Goal: Information Seeking & Learning: Find specific fact

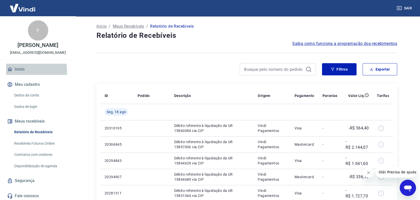
click at [21, 71] on link "Início" at bounding box center [38, 69] width 64 height 11
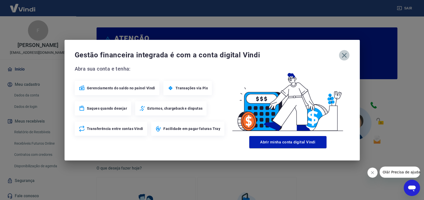
click at [347, 54] on button "button" at bounding box center [344, 55] width 11 height 11
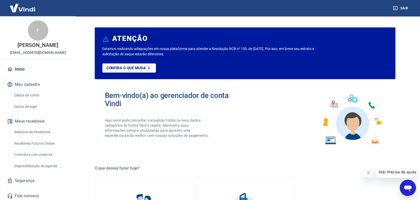
click at [346, 54] on div "Estamos realizando adequações em nossa plataforma para atender a Resolução BCB …" at bounding box center [244, 62] width 285 height 33
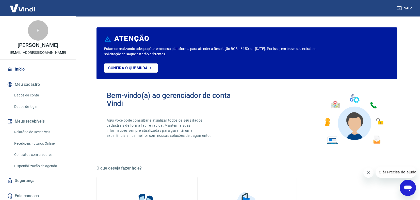
scroll to position [1, 0]
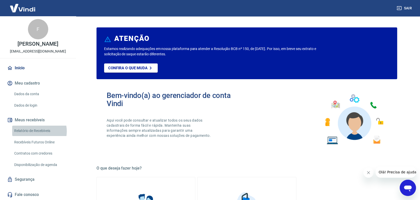
click at [35, 131] on link "Relatório de Recebíveis" at bounding box center [41, 131] width 58 height 10
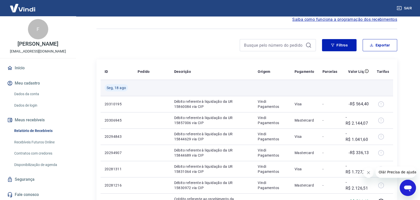
scroll to position [127, 0]
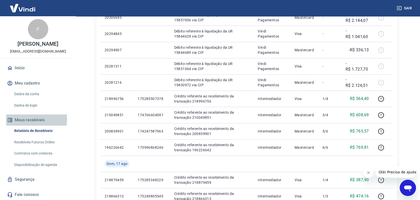
click at [30, 119] on button "Meus recebíveis" at bounding box center [38, 119] width 64 height 11
click at [21, 69] on link "Início" at bounding box center [38, 67] width 64 height 11
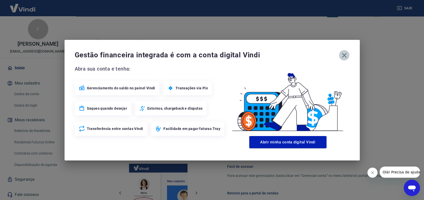
click at [342, 52] on icon "button" at bounding box center [344, 55] width 8 height 8
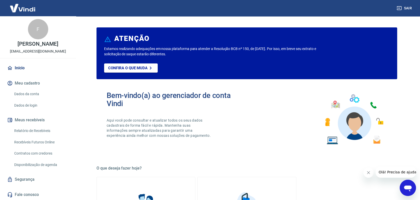
click at [27, 131] on link "Relatório de Recebíveis" at bounding box center [41, 131] width 58 height 10
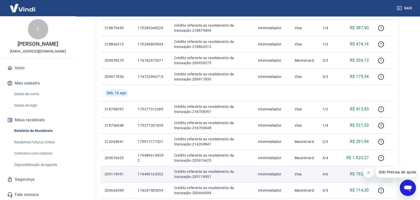
scroll to position [360, 0]
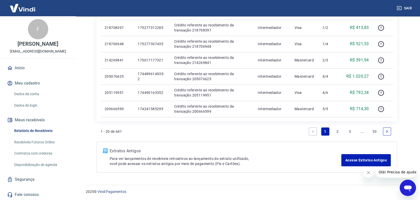
click at [336, 130] on link "2" at bounding box center [337, 131] width 8 height 8
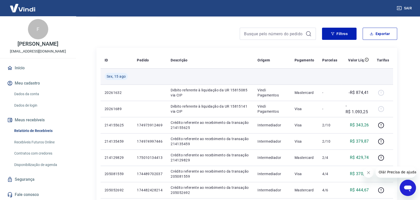
scroll to position [50, 0]
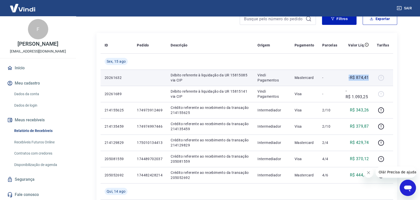
drag, startPoint x: 346, startPoint y: 77, endPoint x: 371, endPoint y: 78, distance: 25.6
click at [371, 78] on td "-R$ 874,41" at bounding box center [356, 78] width 31 height 16
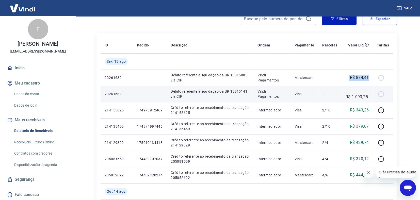
copy p "-R$ 874,41"
drag, startPoint x: 345, startPoint y: 89, endPoint x: 365, endPoint y: 93, distance: 20.7
click at [369, 96] on td "-R$ 1.093,25" at bounding box center [356, 94] width 31 height 16
copy p "-R$ 1.093,25"
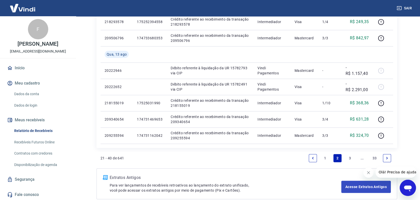
scroll to position [360, 0]
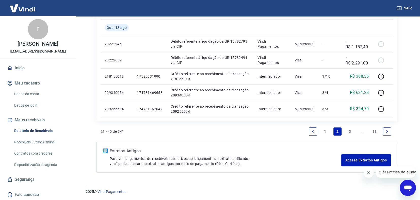
drag, startPoint x: 326, startPoint y: 131, endPoint x: 323, endPoint y: 134, distance: 4.5
click at [326, 131] on link "1" at bounding box center [325, 131] width 8 height 8
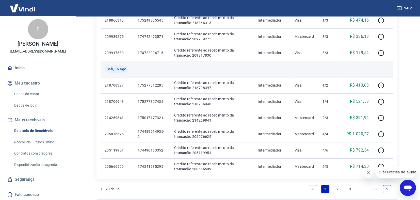
scroll to position [304, 0]
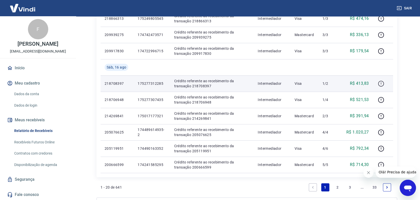
click at [383, 84] on icon "button" at bounding box center [381, 83] width 6 height 6
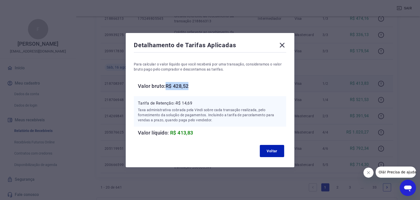
drag, startPoint x: 170, startPoint y: 86, endPoint x: 190, endPoint y: 88, distance: 20.9
click at [195, 84] on h6 "Valor bruto: R$ 428,52" at bounding box center [212, 86] width 148 height 8
copy h6 "R$ 428,52"
drag, startPoint x: 176, startPoint y: 103, endPoint x: 199, endPoint y: 105, distance: 22.6
click at [200, 104] on p "Tarifa de Retenção: -R$ 14,69" at bounding box center [210, 103] width 144 height 6
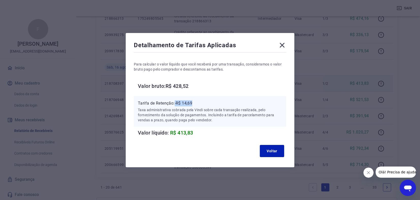
copy p "-R$ 14,69"
click at [275, 151] on button "Voltar" at bounding box center [272, 151] width 24 height 12
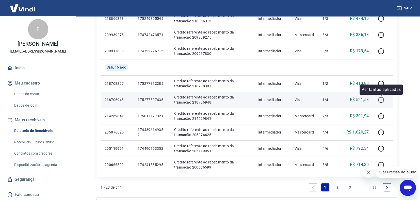
click at [382, 100] on icon "button" at bounding box center [381, 100] width 6 height 6
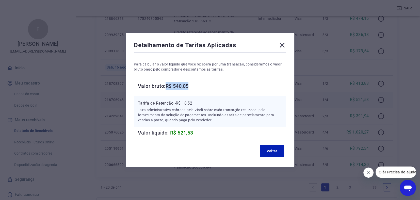
drag, startPoint x: 169, startPoint y: 87, endPoint x: 206, endPoint y: 83, distance: 36.8
click at [206, 83] on h6 "Valor bruto: R$ 540,05" at bounding box center [212, 86] width 148 height 8
copy h6 "R$ 540,05"
drag, startPoint x: 176, startPoint y: 102, endPoint x: 198, endPoint y: 106, distance: 23.1
click at [201, 105] on p "Tarifa de Retenção: -R$ 18,52" at bounding box center [210, 103] width 144 height 6
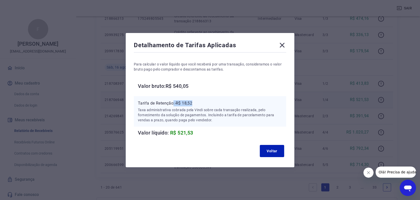
copy p ": -R$ 18,52"
drag, startPoint x: 272, startPoint y: 149, endPoint x: 276, endPoint y: 146, distance: 4.7
click at [272, 148] on button "Voltar" at bounding box center [272, 151] width 24 height 12
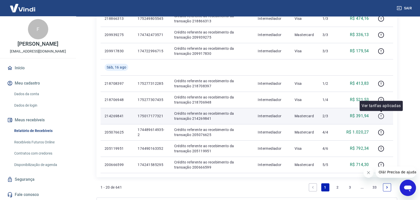
click at [382, 116] on icon "button" at bounding box center [381, 116] width 6 height 6
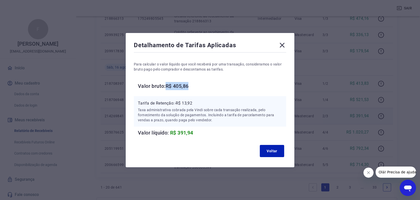
drag, startPoint x: 169, startPoint y: 85, endPoint x: 196, endPoint y: 86, distance: 27.2
click at [196, 86] on h6 "Valor bruto: R$ 405,86" at bounding box center [212, 86] width 148 height 8
copy h6 "R$ 405,86"
click at [178, 103] on p "Tarifa de Retenção: -R$ 13,92" at bounding box center [210, 103] width 144 height 6
drag, startPoint x: 178, startPoint y: 102, endPoint x: 197, endPoint y: 103, distance: 19.5
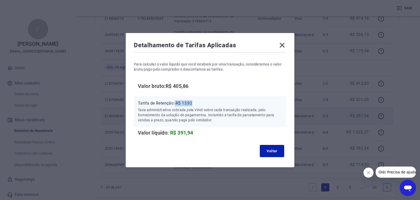
click at [197, 102] on p "Tarifa de Retenção: -R$ 13,92" at bounding box center [210, 103] width 144 height 6
copy p "-R$ 13,92"
drag, startPoint x: 275, startPoint y: 149, endPoint x: 333, endPoint y: 142, distance: 58.0
click at [275, 148] on button "Voltar" at bounding box center [272, 151] width 24 height 12
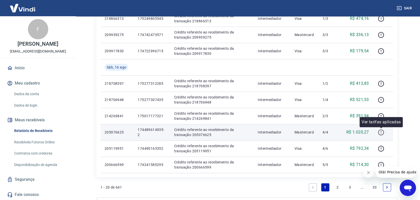
click at [380, 132] on icon "button" at bounding box center [381, 132] width 6 height 6
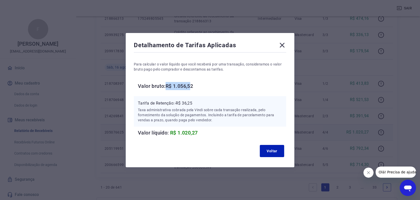
drag, startPoint x: 169, startPoint y: 86, endPoint x: 195, endPoint y: 83, distance: 26.0
click at [195, 83] on h6 "Valor bruto: R$ 1.056,52" at bounding box center [212, 86] width 148 height 8
copy h6 "R$ 1.056,5"
click at [175, 87] on h6 "Valor bruto: R$ 1.056,52" at bounding box center [212, 86] width 148 height 8
click at [170, 86] on h6 "Valor bruto: R$ 1.056,52" at bounding box center [212, 86] width 148 height 8
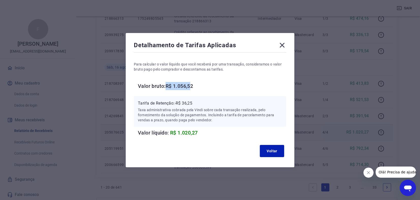
click at [181, 80] on div "Para calcular o valor líquido que você receberá por uma transação, consideramos…" at bounding box center [210, 95] width 152 height 83
click at [210, 84] on h6 "Valor bruto: R$ 1.056,52" at bounding box center [212, 86] width 148 height 8
drag, startPoint x: 169, startPoint y: 86, endPoint x: 200, endPoint y: 82, distance: 31.4
click at [200, 82] on h6 "Valor bruto: R$ 1.056,52" at bounding box center [212, 86] width 148 height 8
copy h6 "R$ 1.056,52"
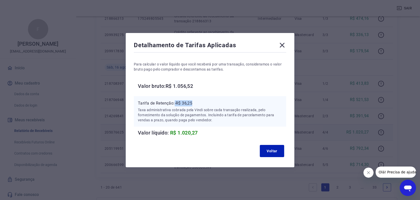
drag, startPoint x: 176, startPoint y: 102, endPoint x: 206, endPoint y: 103, distance: 29.5
click at [206, 103] on p "Tarifa de Retenção: -R$ 36,25" at bounding box center [210, 103] width 144 height 6
click at [268, 148] on button "Voltar" at bounding box center [272, 151] width 24 height 12
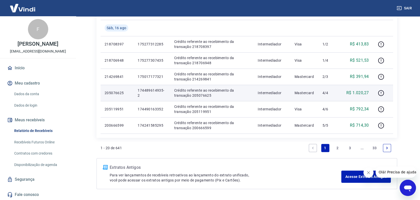
scroll to position [355, 0]
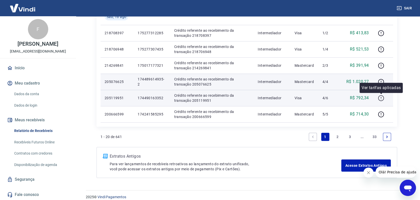
click at [380, 97] on icon "button" at bounding box center [381, 98] width 6 height 6
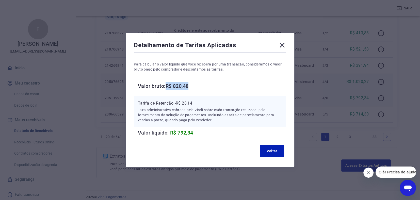
drag, startPoint x: 168, startPoint y: 84, endPoint x: 206, endPoint y: 86, distance: 37.8
click at [207, 85] on h6 "Valor bruto: R$ 820,48" at bounding box center [212, 86] width 148 height 8
drag, startPoint x: 176, startPoint y: 101, endPoint x: 184, endPoint y: 102, distance: 8.4
click at [186, 102] on p "Tarifa de Retenção: -R$ 28,14" at bounding box center [210, 103] width 144 height 6
drag, startPoint x: 177, startPoint y: 104, endPoint x: 180, endPoint y: 108, distance: 4.9
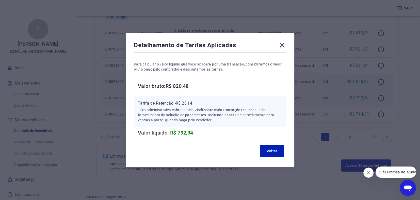
click at [187, 106] on p "Tarifa de Retenção: -R$ 28,14" at bounding box center [210, 103] width 144 height 6
click at [178, 103] on p "Tarifa de Retenção: -R$ 28,14" at bounding box center [210, 103] width 144 height 6
drag, startPoint x: 177, startPoint y: 103, endPoint x: 205, endPoint y: 99, distance: 28.2
click at [205, 99] on div "Tarifa de Retenção: -R$ 28,14 Taxa administrativa cobrada pela Vindi sobre cada…" at bounding box center [210, 111] width 152 height 30
click at [281, 152] on button "Voltar" at bounding box center [272, 151] width 24 height 12
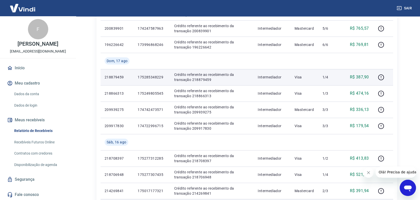
scroll to position [228, 0]
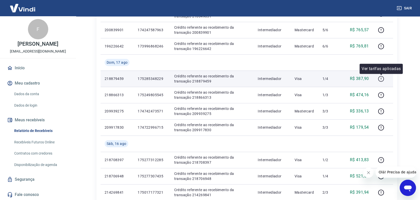
click at [382, 79] on icon "button" at bounding box center [381, 79] width 6 height 6
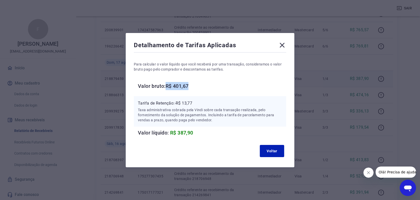
drag, startPoint x: 169, startPoint y: 85, endPoint x: 194, endPoint y: 86, distance: 24.6
click at [194, 86] on h6 "Valor bruto: R$ 401,67" at bounding box center [212, 86] width 148 height 8
drag, startPoint x: 177, startPoint y: 104, endPoint x: 197, endPoint y: 102, distance: 20.9
click at [198, 102] on p "Tarifa de Retenção: -R$ 13,77" at bounding box center [210, 103] width 144 height 6
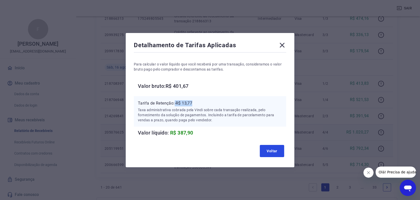
click at [266, 148] on button "Voltar" at bounding box center [272, 151] width 24 height 12
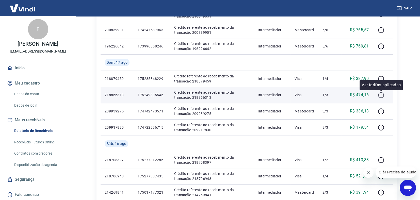
click at [380, 93] on icon "button" at bounding box center [381, 95] width 6 height 6
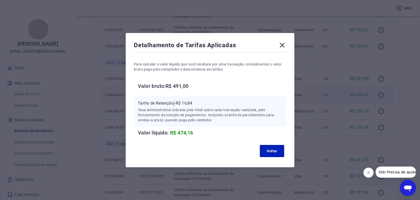
click at [176, 101] on p "Tarifa de Retenção: -R$ 16,84" at bounding box center [210, 103] width 144 height 6
drag, startPoint x: 178, startPoint y: 102, endPoint x: 189, endPoint y: 105, distance: 10.8
click at [200, 105] on p "Tarifa de Retenção: -R$ 16,84" at bounding box center [210, 103] width 144 height 6
drag, startPoint x: 177, startPoint y: 102, endPoint x: 200, endPoint y: 103, distance: 23.6
click at [200, 103] on p "Tarifa de Retenção: -R$ 16,84" at bounding box center [210, 103] width 144 height 6
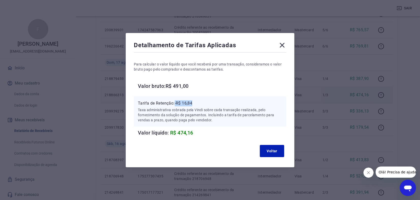
drag, startPoint x: 178, startPoint y: 103, endPoint x: 202, endPoint y: 106, distance: 24.8
click at [202, 106] on p "Tarifa de Retenção: -R$ 16,84" at bounding box center [210, 103] width 144 height 6
drag, startPoint x: 176, startPoint y: 86, endPoint x: 203, endPoint y: 89, distance: 27.4
click at [203, 89] on h6 "Valor bruto: R$ 491,00" at bounding box center [212, 86] width 148 height 8
click at [273, 148] on button "Voltar" at bounding box center [272, 151] width 24 height 12
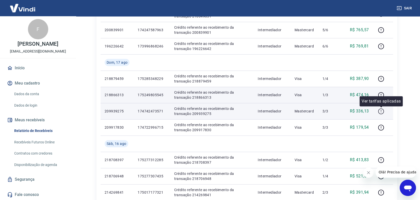
click at [380, 108] on icon "button" at bounding box center [381, 111] width 6 height 6
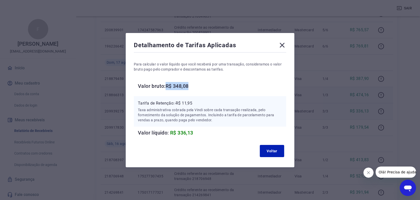
drag, startPoint x: 170, startPoint y: 85, endPoint x: 197, endPoint y: 86, distance: 27.4
click at [197, 86] on h6 "Valor bruto: R$ 348,08" at bounding box center [212, 86] width 148 height 8
drag, startPoint x: 177, startPoint y: 101, endPoint x: 195, endPoint y: 106, distance: 19.1
click at [199, 106] on p "Tarifa de Retenção: -R$ 11,95" at bounding box center [210, 103] width 144 height 6
drag, startPoint x: 178, startPoint y: 103, endPoint x: 217, endPoint y: 108, distance: 39.6
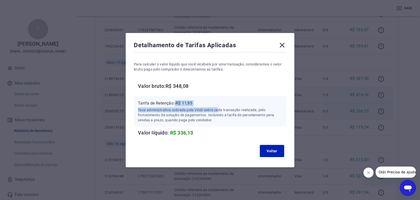
click at [218, 107] on div "Tarifa de Retenção: -R$ 11,95 Taxa administrativa cobrada pela Vindi sobre cada…" at bounding box center [210, 111] width 144 height 22
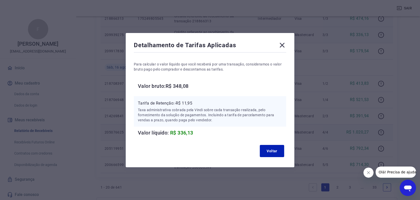
click at [194, 91] on div "Para calcular o valor líquido que você receberá por uma transação, consideramos…" at bounding box center [210, 95] width 152 height 83
drag, startPoint x: 178, startPoint y: 104, endPoint x: 197, endPoint y: 102, distance: 19.9
click at [197, 102] on p "Tarifa de Retenção: -R$ 11,95" at bounding box center [210, 103] width 144 height 6
click at [267, 150] on button "Voltar" at bounding box center [272, 151] width 24 height 12
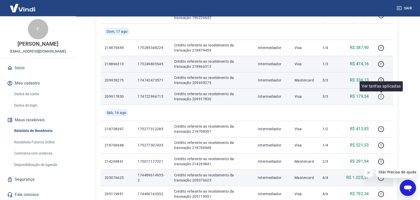
scroll to position [254, 0]
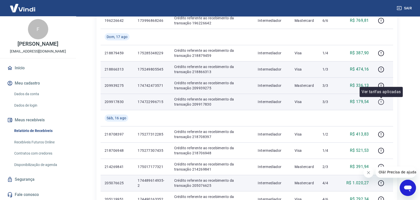
click at [382, 101] on icon "button" at bounding box center [381, 102] width 6 height 6
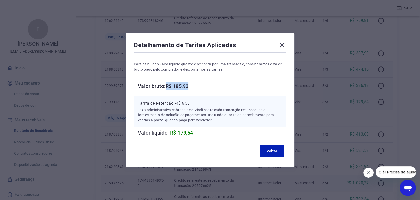
drag, startPoint x: 169, startPoint y: 84, endPoint x: 197, endPoint y: 92, distance: 28.9
click at [197, 91] on div "Para calcular o valor líquido que você receberá por uma transação, consideramos…" at bounding box center [210, 95] width 152 height 83
drag, startPoint x: 177, startPoint y: 101, endPoint x: 194, endPoint y: 106, distance: 16.8
click at [193, 105] on p "Tarifa de Retenção: -R$ 6,38" at bounding box center [210, 103] width 144 height 6
drag, startPoint x: 286, startPoint y: 46, endPoint x: 288, endPoint y: 48, distance: 3.2
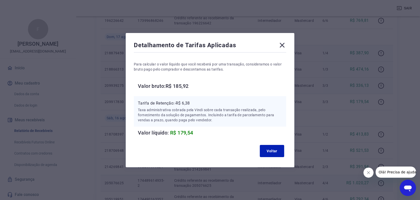
click at [285, 46] on icon at bounding box center [282, 45] width 8 height 8
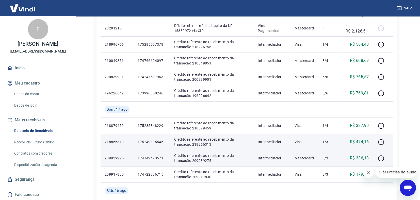
scroll to position [177, 0]
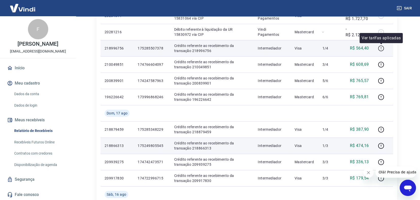
click at [383, 47] on icon "button" at bounding box center [381, 48] width 6 height 6
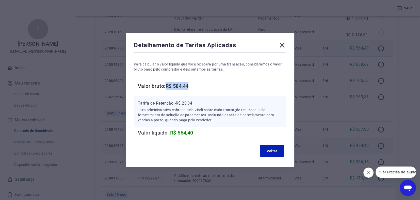
drag, startPoint x: 169, startPoint y: 87, endPoint x: 194, endPoint y: 87, distance: 24.4
click at [194, 87] on h6 "Valor bruto: R$ 584,44" at bounding box center [212, 86] width 148 height 8
drag, startPoint x: 179, startPoint y: 102, endPoint x: 197, endPoint y: 104, distance: 17.9
click at [197, 103] on p "Tarifa de Retenção: -R$ 20,04" at bounding box center [210, 103] width 144 height 6
drag, startPoint x: 284, startPoint y: 47, endPoint x: 317, endPoint y: 48, distance: 33.0
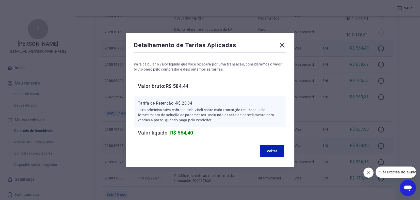
click at [284, 47] on icon at bounding box center [282, 45] width 8 height 8
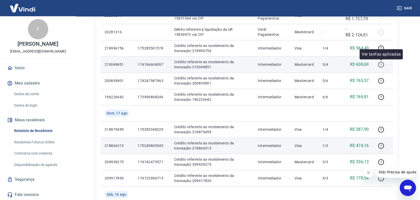
click at [380, 64] on icon "button" at bounding box center [381, 64] width 6 height 6
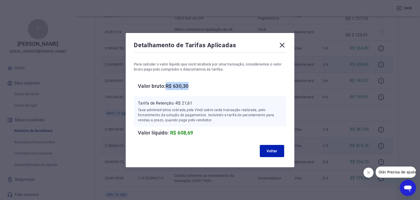
drag, startPoint x: 170, startPoint y: 84, endPoint x: 202, endPoint y: 83, distance: 32.8
click at [203, 83] on h6 "Valor bruto: R$ 630,30" at bounding box center [212, 86] width 148 height 8
drag, startPoint x: 177, startPoint y: 104, endPoint x: 197, endPoint y: 105, distance: 19.8
click at [203, 104] on p "Tarifa de Retenção: -R$ 21,61" at bounding box center [210, 103] width 144 height 6
drag, startPoint x: 178, startPoint y: 103, endPoint x: 198, endPoint y: 103, distance: 19.3
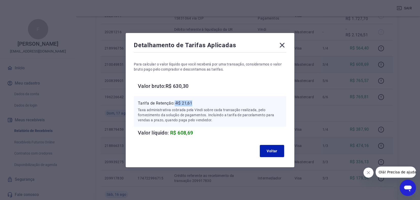
click at [198, 103] on p "Tarifa de Retenção: -R$ 21,61" at bounding box center [210, 103] width 144 height 6
click at [269, 150] on button "Voltar" at bounding box center [272, 151] width 24 height 12
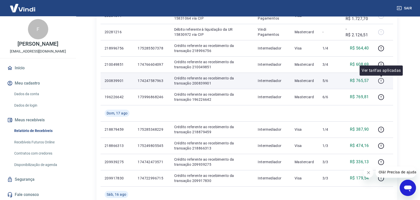
click at [380, 79] on icon "button" at bounding box center [381, 81] width 6 height 6
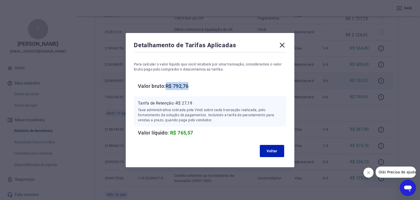
drag, startPoint x: 168, startPoint y: 88, endPoint x: 195, endPoint y: 87, distance: 26.9
click at [195, 87] on h6 "Valor bruto: R$ 792,76" at bounding box center [212, 86] width 148 height 8
drag, startPoint x: 177, startPoint y: 103, endPoint x: 198, endPoint y: 101, distance: 21.4
click at [199, 102] on p "Tarifa de Retenção: -R$ 27,19" at bounding box center [210, 103] width 144 height 6
click at [273, 153] on button "Voltar" at bounding box center [272, 151] width 24 height 12
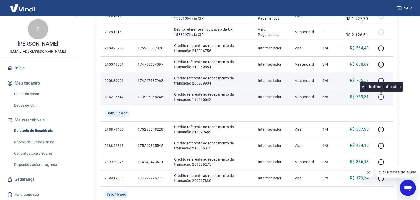
click at [380, 98] on icon "button" at bounding box center [381, 97] width 6 height 6
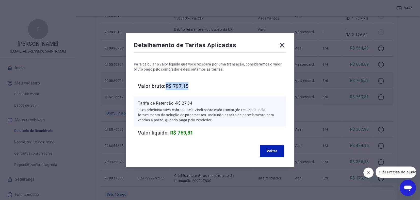
drag, startPoint x: 170, startPoint y: 85, endPoint x: 195, endPoint y: 83, distance: 25.7
click at [195, 83] on h6 "Valor bruto: R$ 797,15" at bounding box center [212, 86] width 148 height 8
drag, startPoint x: 178, startPoint y: 104, endPoint x: 199, endPoint y: 103, distance: 20.6
click at [199, 103] on p "Tarifa de Retenção: -R$ 27,34" at bounding box center [210, 103] width 144 height 6
drag, startPoint x: 177, startPoint y: 103, endPoint x: 197, endPoint y: 103, distance: 20.3
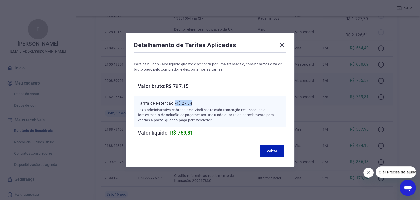
click at [197, 103] on p "Tarifa de Retenção: -R$ 27,34" at bounding box center [210, 103] width 144 height 6
drag, startPoint x: 280, startPoint y: 45, endPoint x: 283, endPoint y: 48, distance: 3.8
click at [281, 46] on icon at bounding box center [282, 45] width 8 height 8
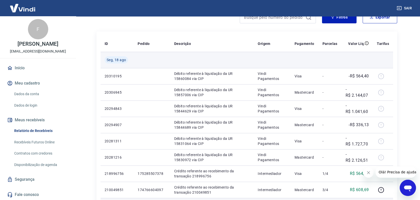
scroll to position [50, 0]
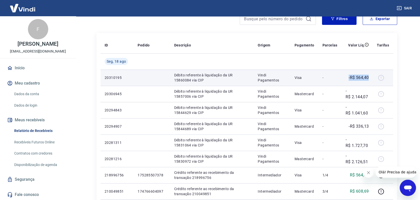
drag, startPoint x: 346, startPoint y: 77, endPoint x: 367, endPoint y: 76, distance: 21.1
click at [368, 76] on div "-R$ 564,40" at bounding box center [356, 78] width 23 height 6
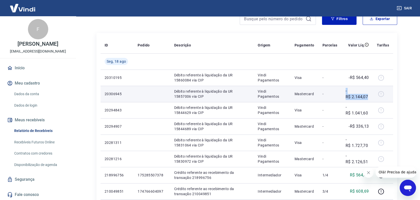
drag, startPoint x: 344, startPoint y: 91, endPoint x: 367, endPoint y: 95, distance: 23.2
click at [367, 95] on td "-R$ 2.144,07" at bounding box center [356, 94] width 31 height 16
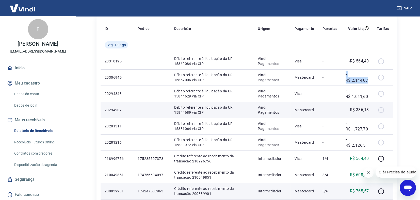
scroll to position [76, 0]
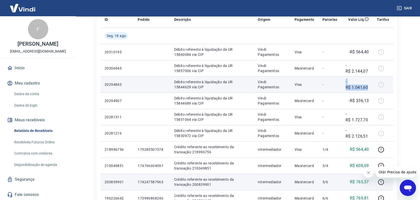
drag, startPoint x: 345, startPoint y: 82, endPoint x: 369, endPoint y: 89, distance: 25.8
click at [369, 89] on td "-R$ 1.041,60" at bounding box center [356, 84] width 31 height 16
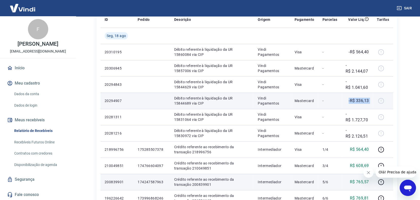
drag, startPoint x: 349, startPoint y: 101, endPoint x: 370, endPoint y: 100, distance: 21.1
click at [371, 99] on td "-R$ 336,13" at bounding box center [356, 101] width 31 height 16
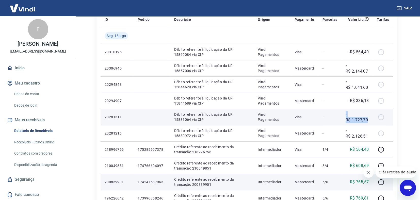
drag, startPoint x: 346, startPoint y: 114, endPoint x: 372, endPoint y: 121, distance: 27.5
click at [372, 121] on td "-R$ 1.727,70" at bounding box center [356, 117] width 31 height 16
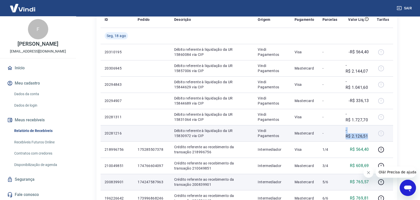
drag, startPoint x: 344, startPoint y: 130, endPoint x: 372, endPoint y: 136, distance: 28.5
click at [372, 135] on td "-R$ 2.126,51" at bounding box center [356, 133] width 31 height 16
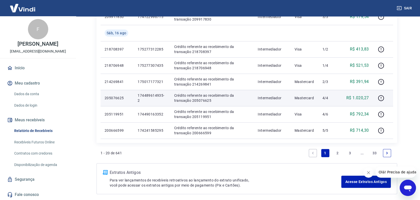
scroll to position [330, 0]
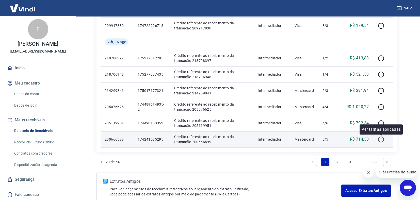
click at [380, 139] on icon "button" at bounding box center [381, 139] width 6 height 6
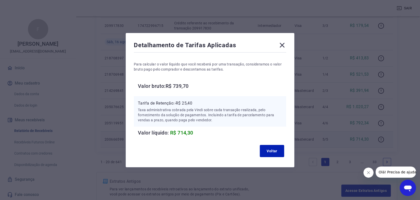
click at [280, 45] on icon at bounding box center [282, 45] width 8 height 8
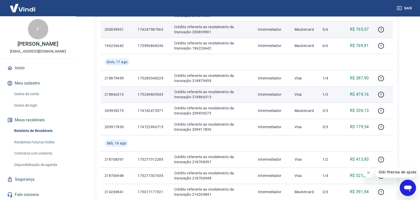
scroll to position [228, 0]
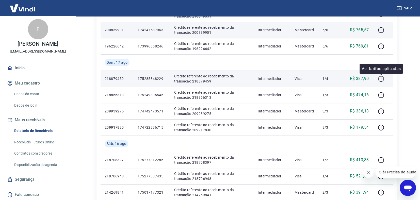
click at [381, 78] on icon "button" at bounding box center [380, 78] width 1 height 2
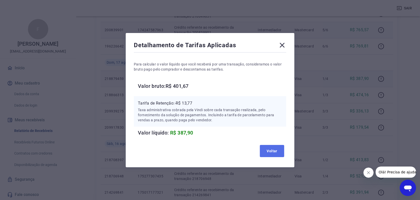
click at [271, 150] on button "Voltar" at bounding box center [272, 151] width 24 height 12
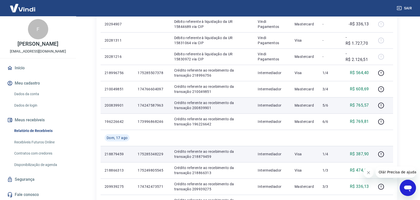
scroll to position [152, 0]
